Goal: Task Accomplishment & Management: Manage account settings

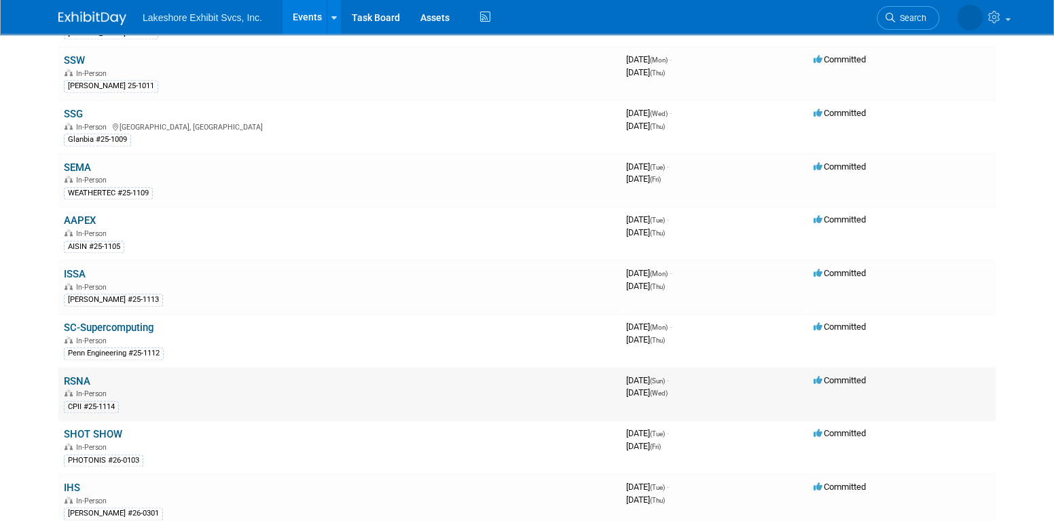
scroll to position [679, 0]
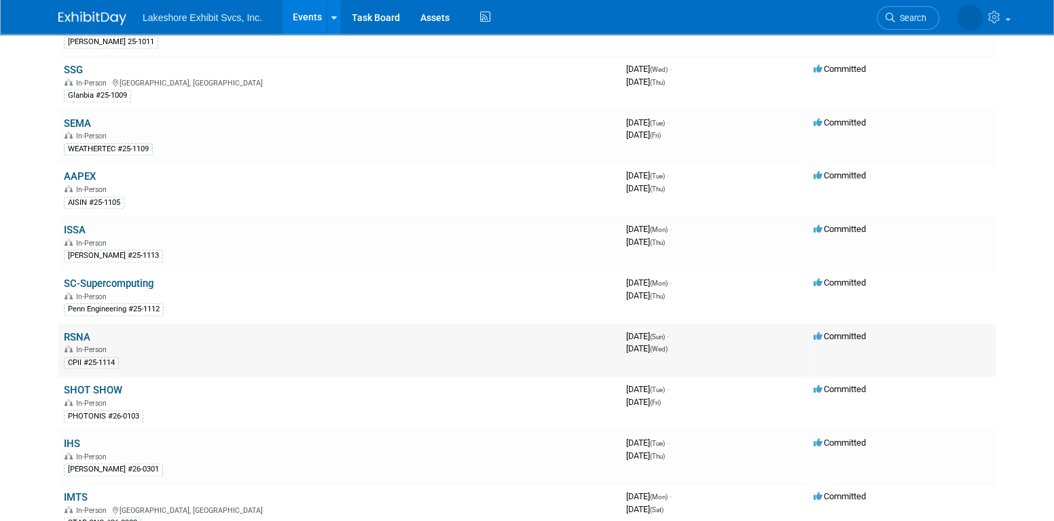
click at [82, 331] on link "RSNA" at bounding box center [77, 337] width 26 height 12
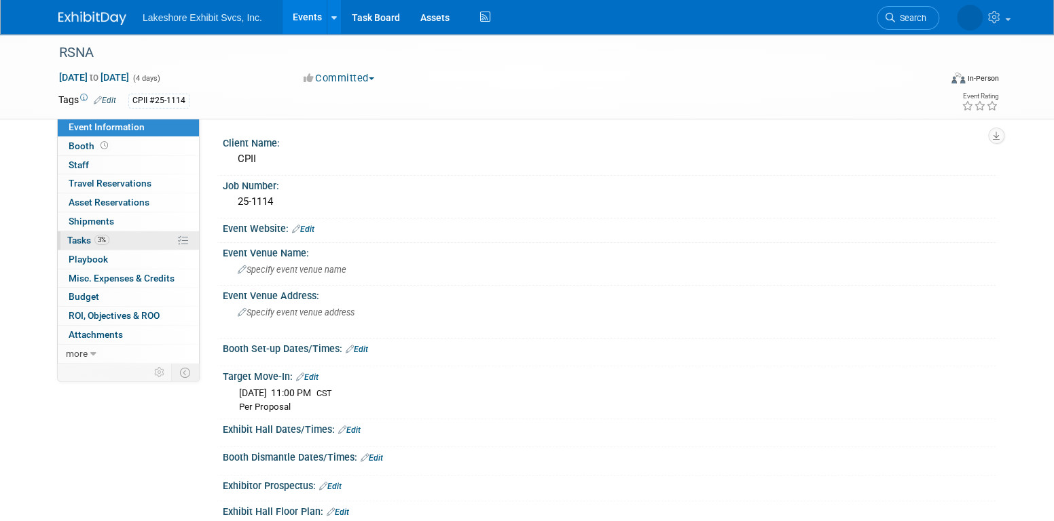
click at [110, 236] on link "3% Tasks 3%" at bounding box center [128, 240] width 141 height 18
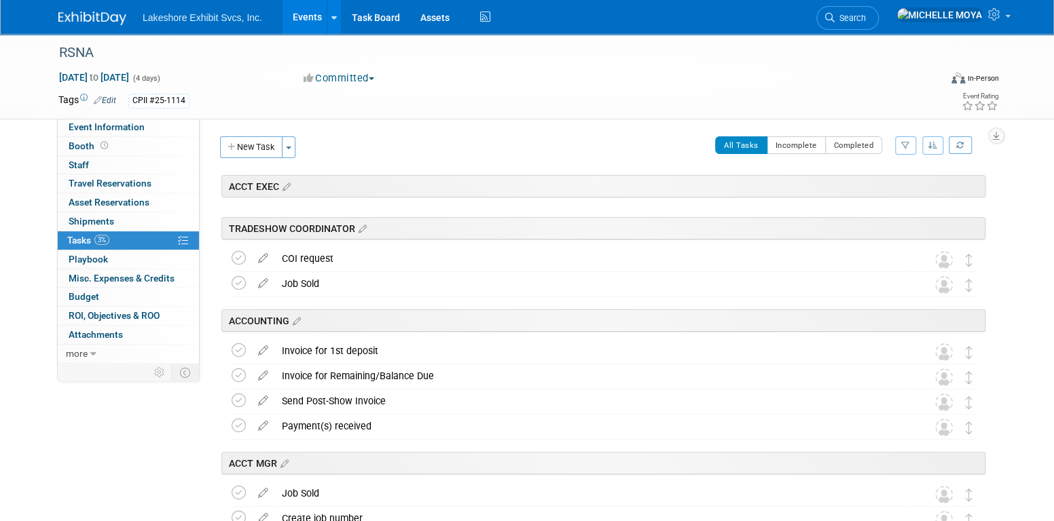
click at [906, 141] on button "button" at bounding box center [905, 145] width 21 height 18
click at [870, 188] on select "-- Select Assignee -- All unassigned tasks Assigned to me [PERSON_NAME] [PERSON…" at bounding box center [849, 188] width 112 height 19
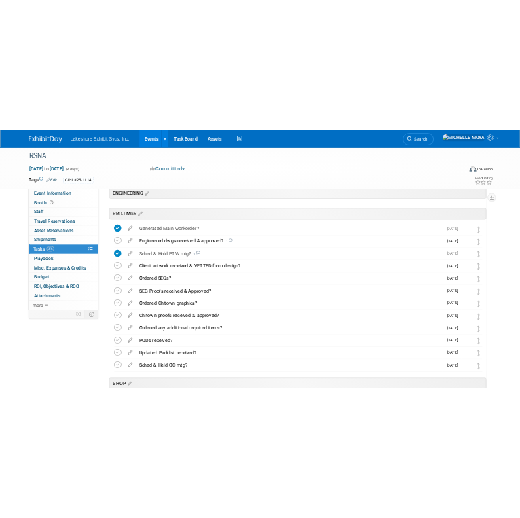
scroll to position [339, 0]
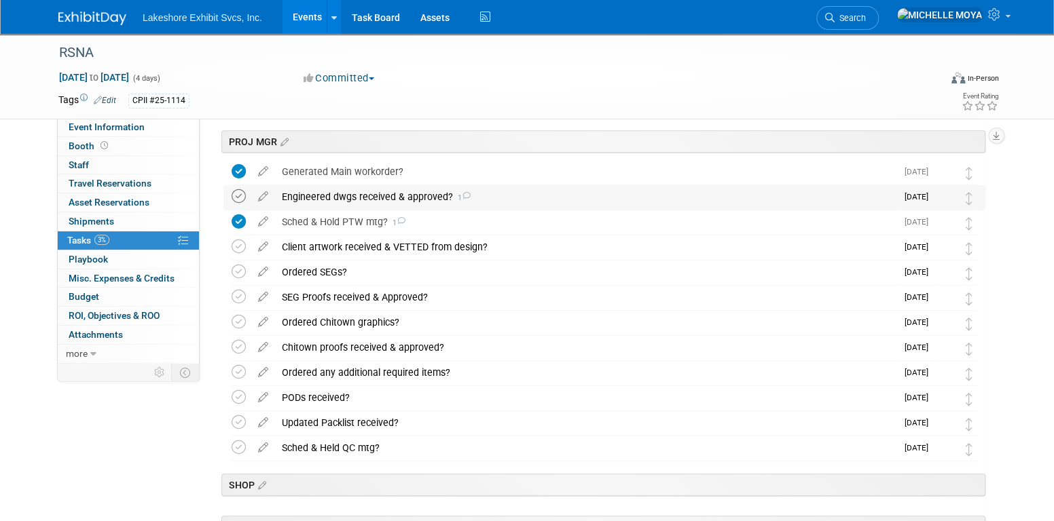
click at [244, 200] on icon at bounding box center [238, 196] width 14 height 14
click at [324, 192] on div "Engineered dwgs received & approved? 1" at bounding box center [585, 196] width 621 height 23
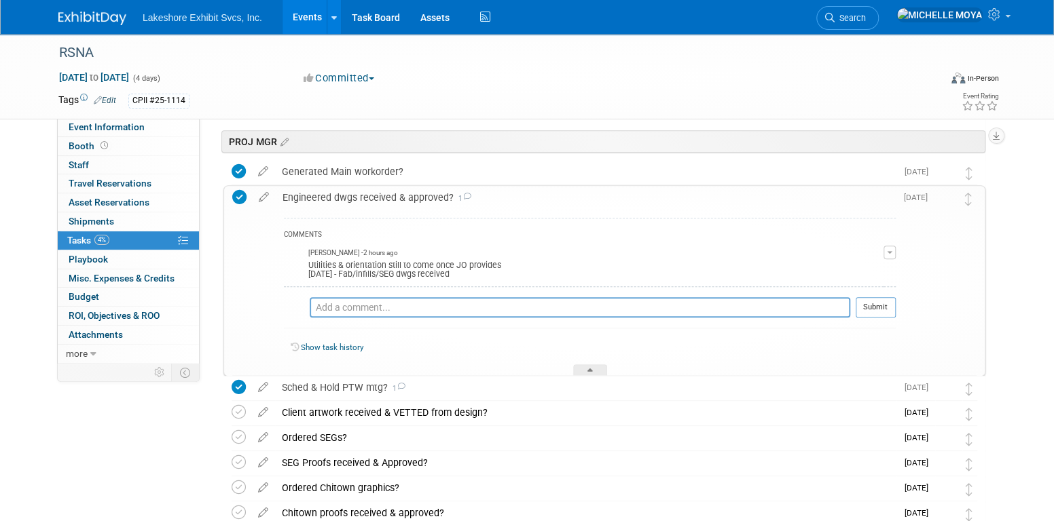
click at [327, 194] on div "Engineered dwgs received & approved? 1" at bounding box center [586, 197] width 620 height 23
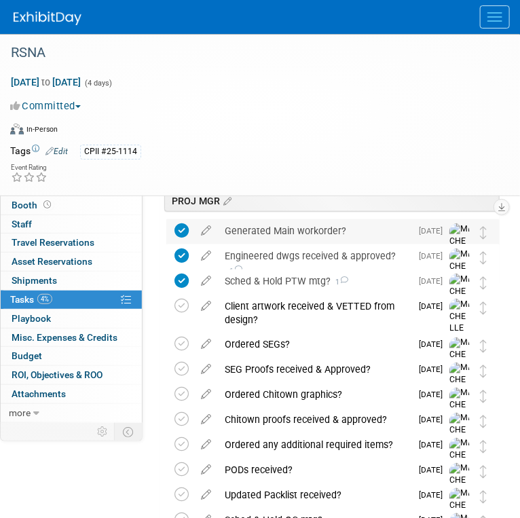
click at [289, 236] on div "Generated Main workorder?" at bounding box center [314, 230] width 193 height 23
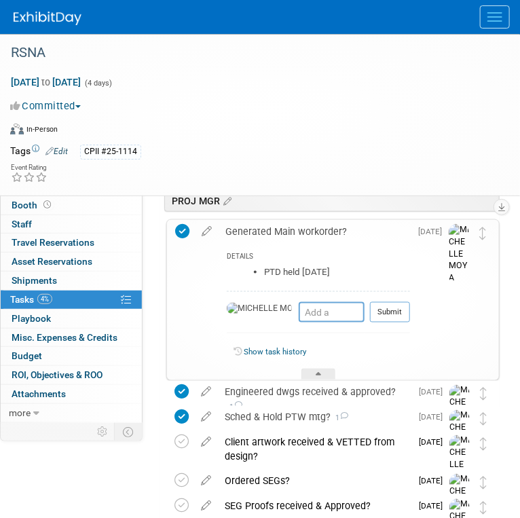
click at [289, 236] on div "Generated Main workorder?" at bounding box center [314, 231] width 191 height 23
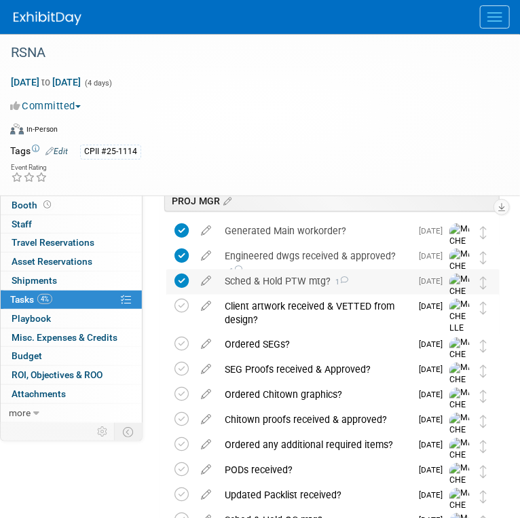
click at [286, 280] on div "Sched & Hold PTW mtg? 1" at bounding box center [314, 280] width 193 height 23
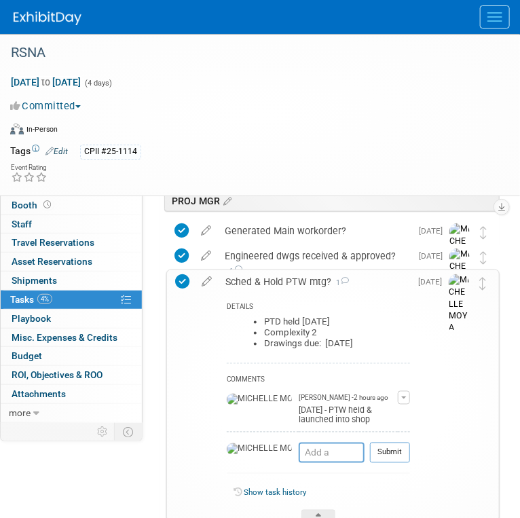
click at [286, 280] on div "Sched & Hold PTW mtg? 1" at bounding box center [314, 281] width 191 height 23
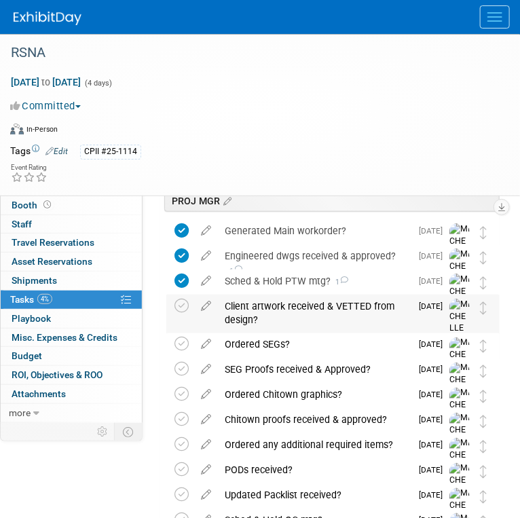
click at [285, 305] on div "Client artwork received & VETTED from design?" at bounding box center [314, 313] width 193 height 37
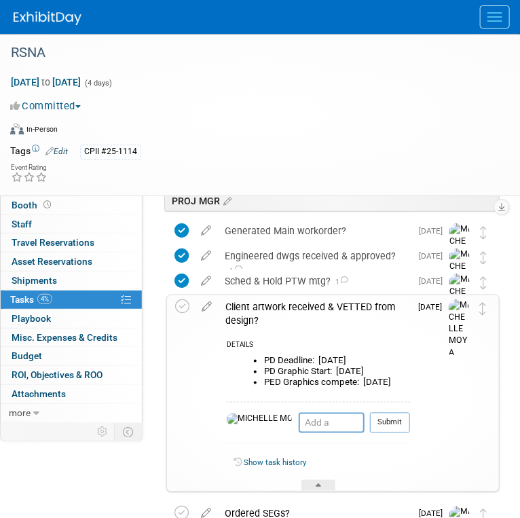
click at [285, 305] on div "Client artwork received & VETTED from design?" at bounding box center [314, 313] width 191 height 37
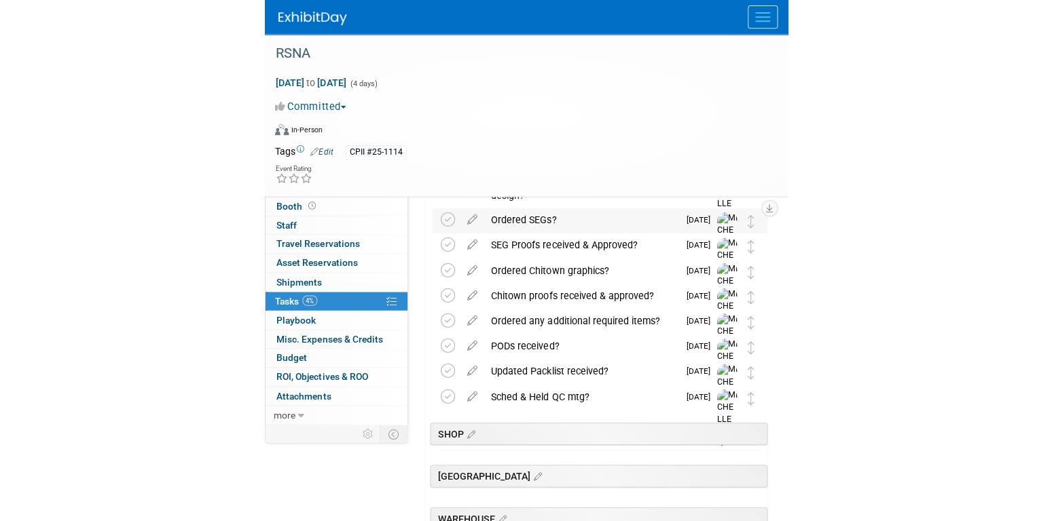
scroll to position [475, 0]
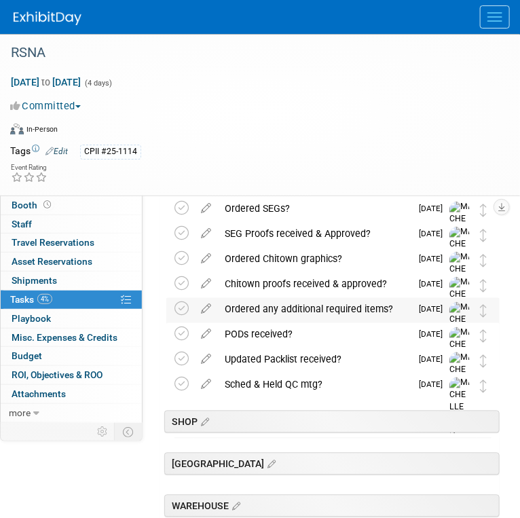
click at [276, 308] on div "Ordered any additional required items?" at bounding box center [314, 309] width 193 height 23
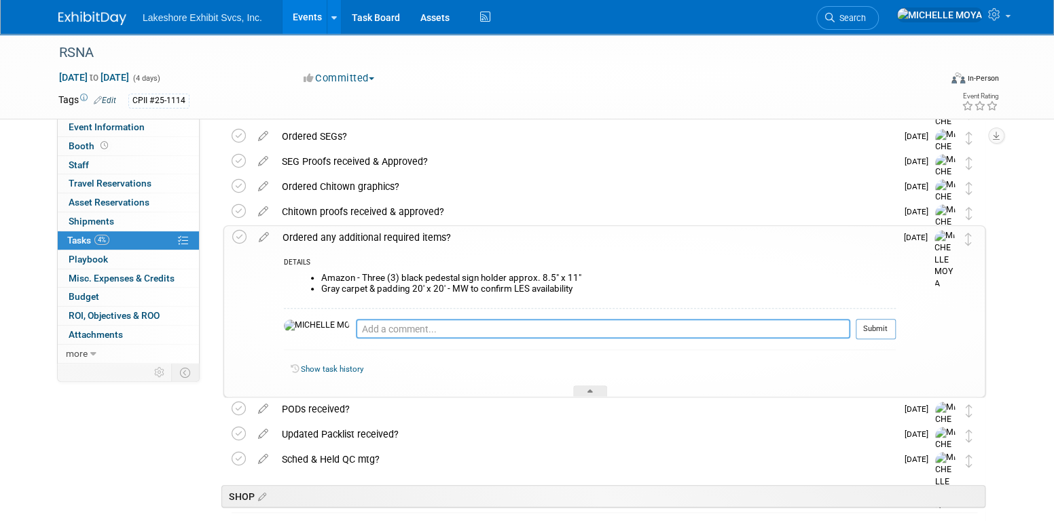
click at [415, 328] on textarea at bounding box center [603, 329] width 494 height 20
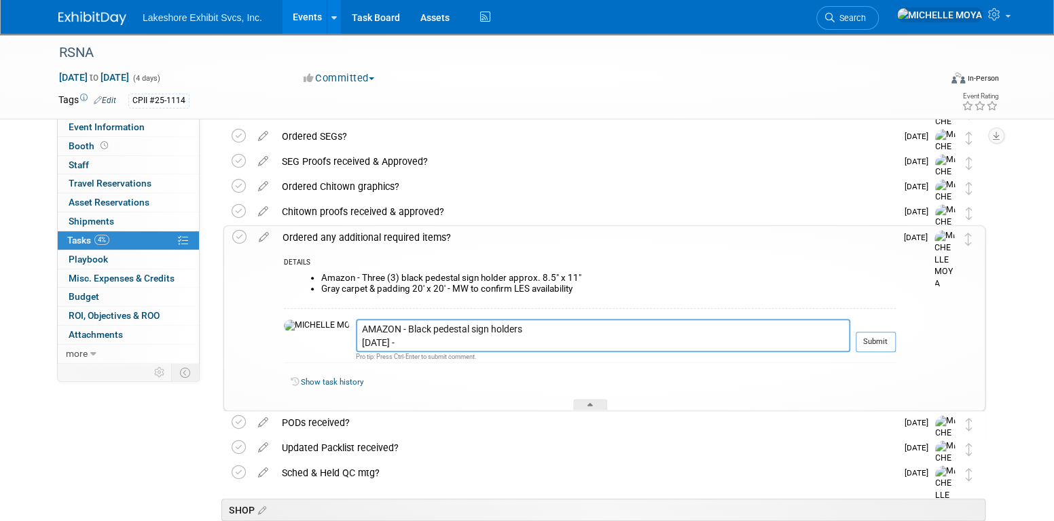
click at [403, 345] on textarea "AMAZON - Black pedestal sign holders [DATE] -" at bounding box center [603, 335] width 494 height 33
drag, startPoint x: 500, startPoint y: 327, endPoint x: 505, endPoint y: 316, distance: 11.2
click at [503, 319] on textarea "AMAZON - Black pedestal sign holders [DATE] -" at bounding box center [603, 335] width 494 height 33
click at [411, 341] on textarea "AMAZON - Black pedestal sign holders (qty. 3) [DATE] -" at bounding box center [603, 335] width 494 height 33
type textarea "AMAZON - Black pedestal sign holders (qty. 3) [DATE] - PO#13417 Ordered - ETA […"
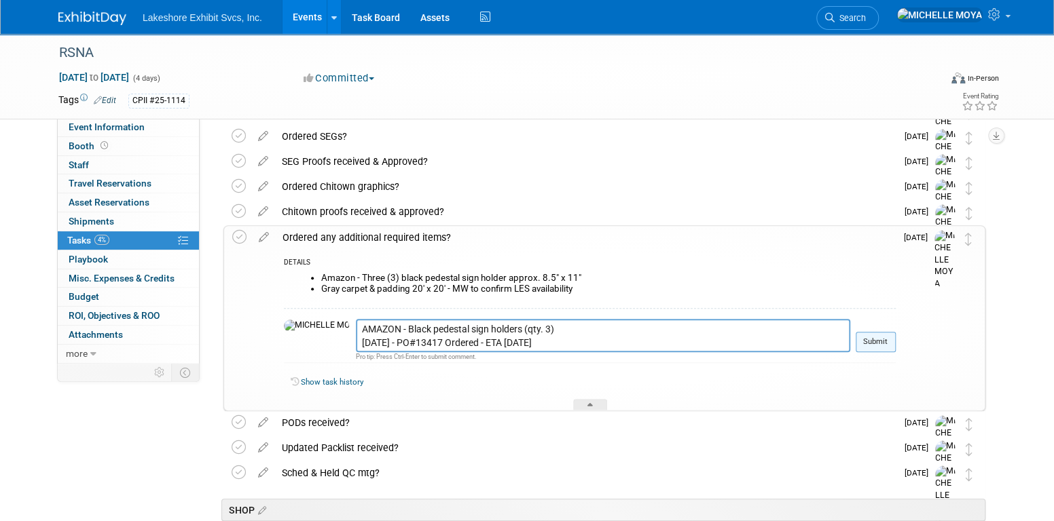
click at [861, 340] on button "Submit" at bounding box center [875, 342] width 40 height 20
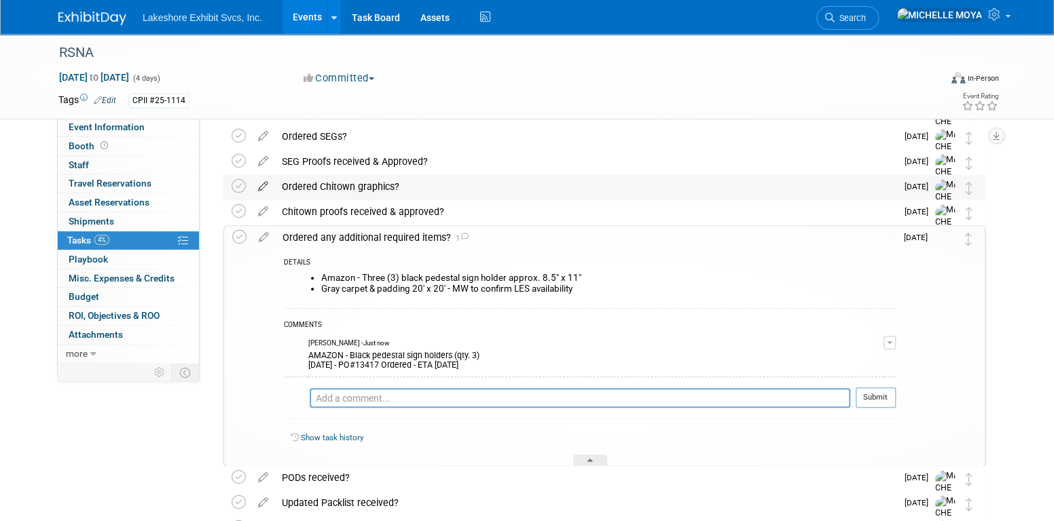
click at [265, 187] on icon at bounding box center [263, 183] width 24 height 17
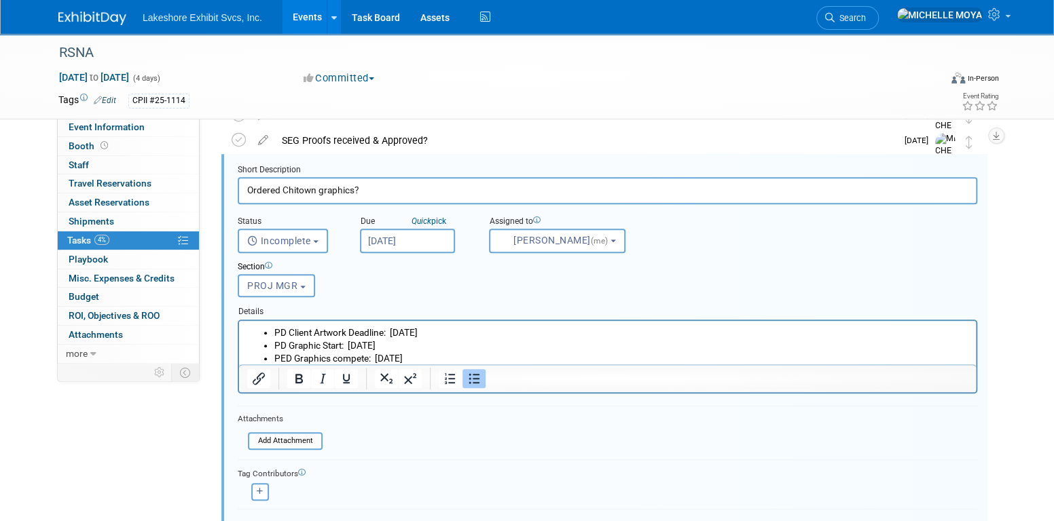
scroll to position [519, 0]
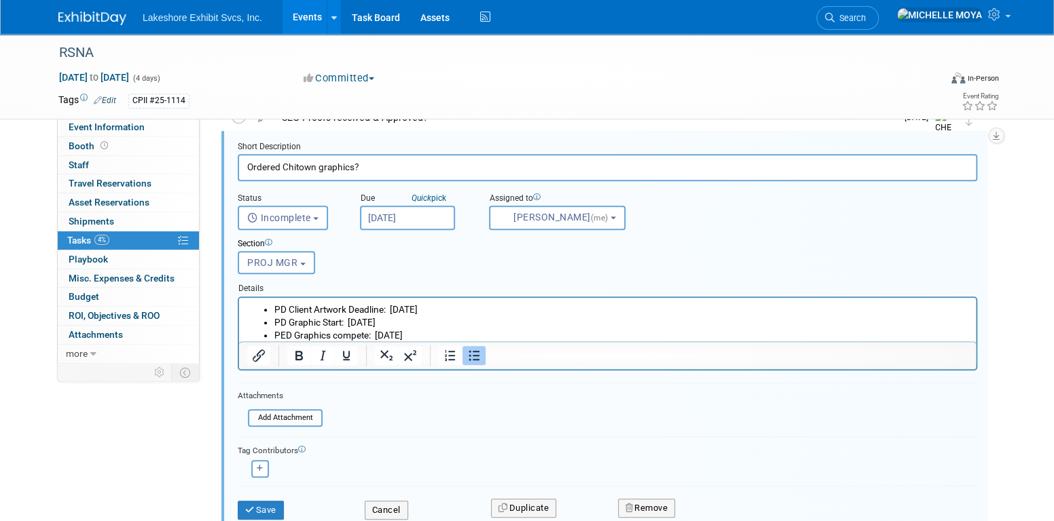
click at [274, 310] on ul "PD Client Artwork Deadline: [DATE] PD Graphic Start: [DATE] PED Graphics compet…" at bounding box center [607, 322] width 721 height 39
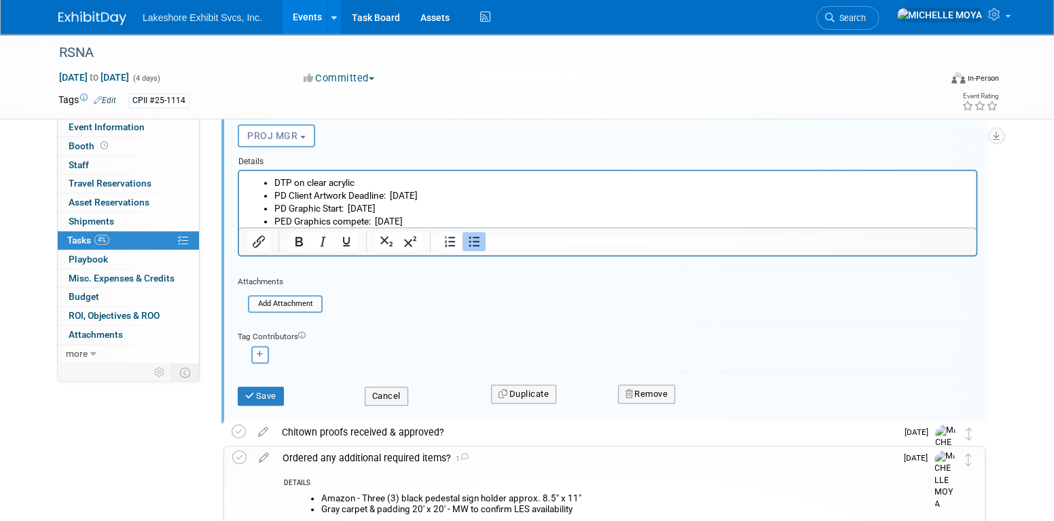
scroll to position [655, 0]
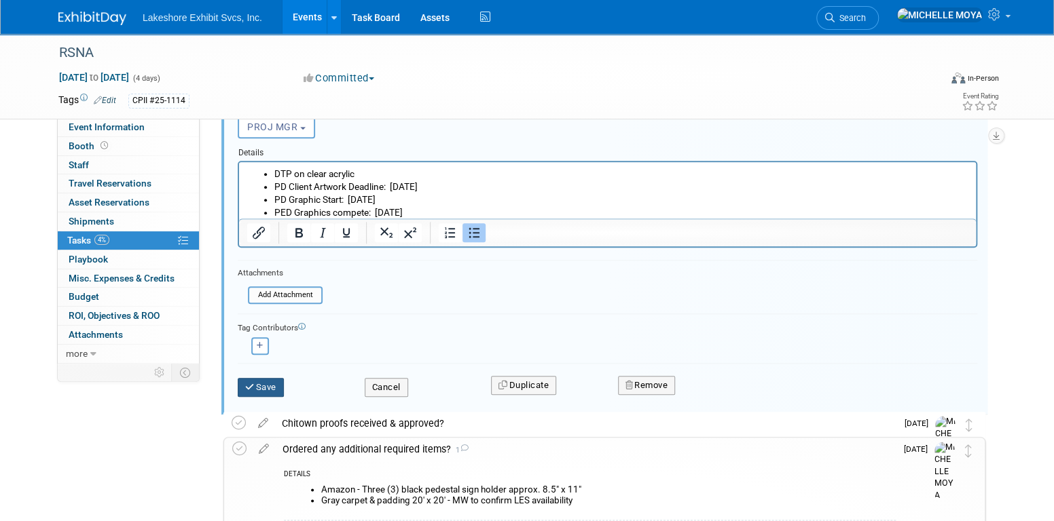
click at [278, 378] on button "Save" at bounding box center [261, 387] width 46 height 19
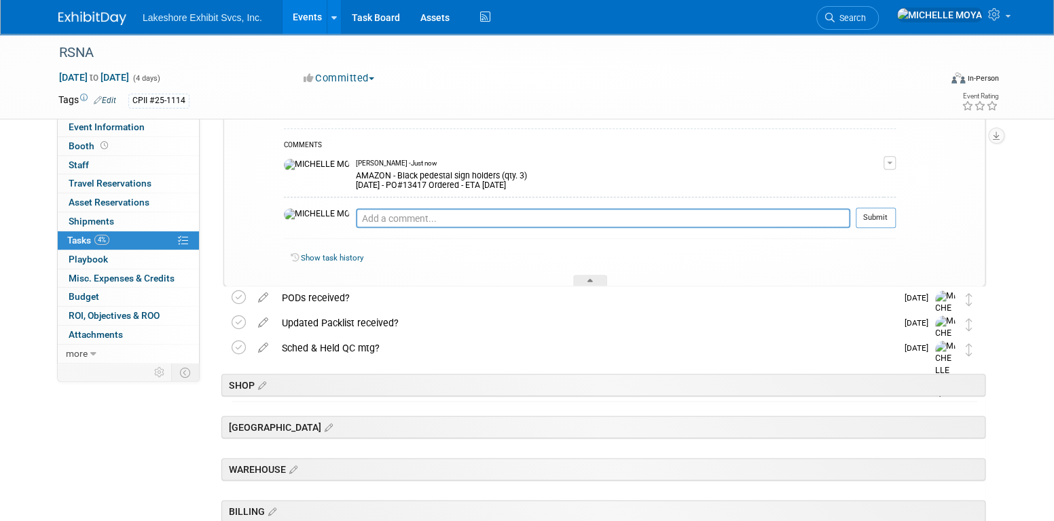
scroll to position [451, 0]
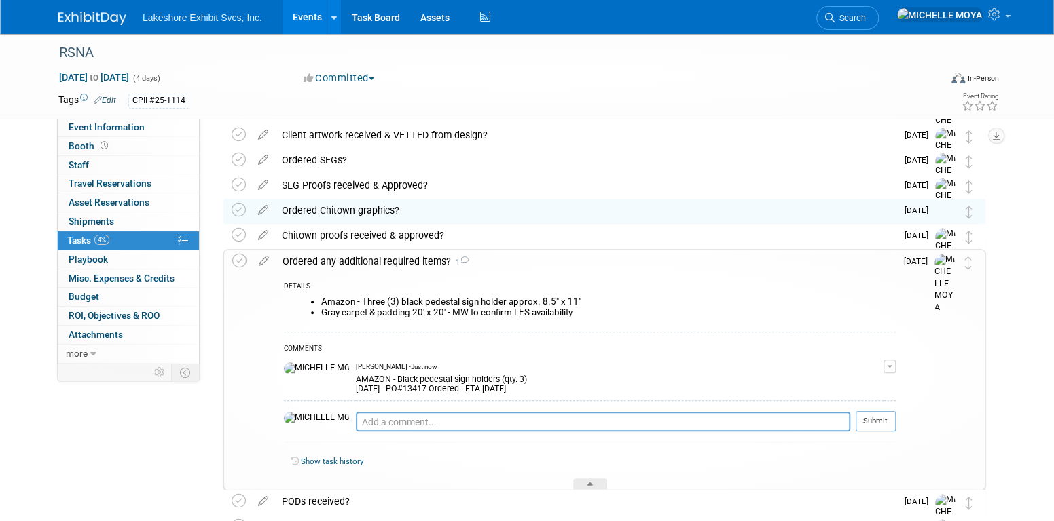
click at [337, 207] on div "Ordered Chitown graphics?" at bounding box center [585, 210] width 621 height 23
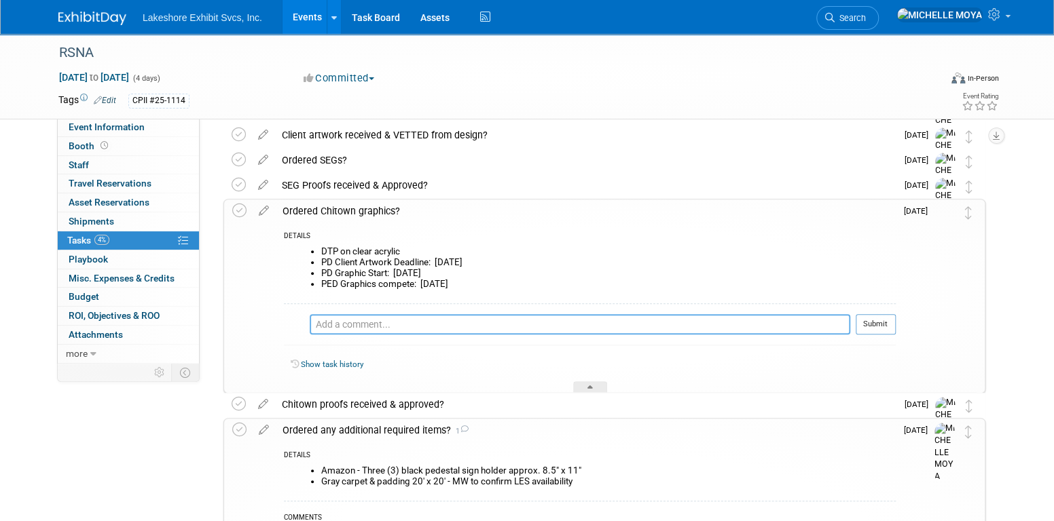
drag, startPoint x: 350, startPoint y: 320, endPoint x: 360, endPoint y: 324, distance: 10.3
click at [352, 320] on textarea at bounding box center [580, 324] width 540 height 20
type textarea "8"
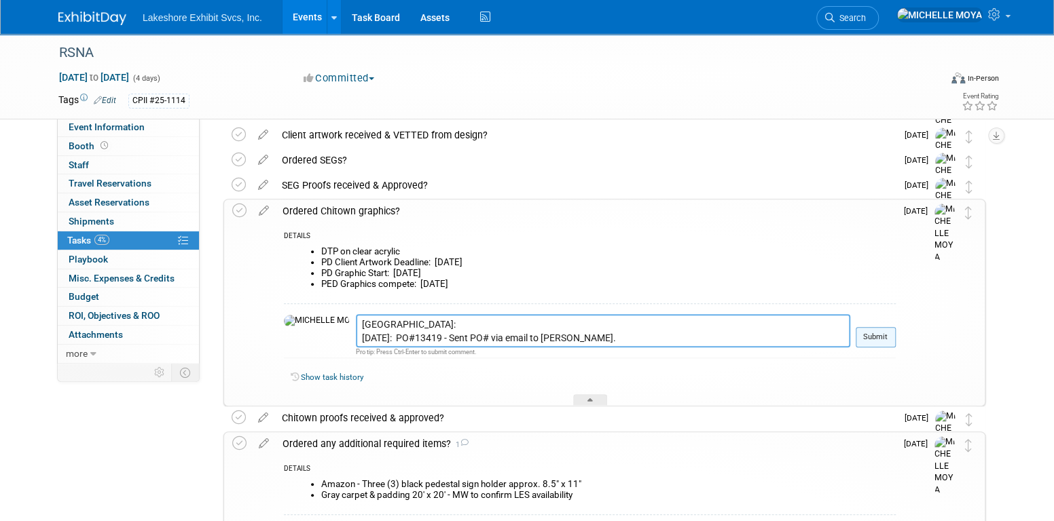
type textarea "[GEOGRAPHIC_DATA]: [DATE]: PO#13419 - Sent PO# via email to [PERSON_NAME]."
click at [870, 338] on button "Submit" at bounding box center [875, 337] width 40 height 20
